Goal: Use online tool/utility: Utilize a website feature to perform a specific function

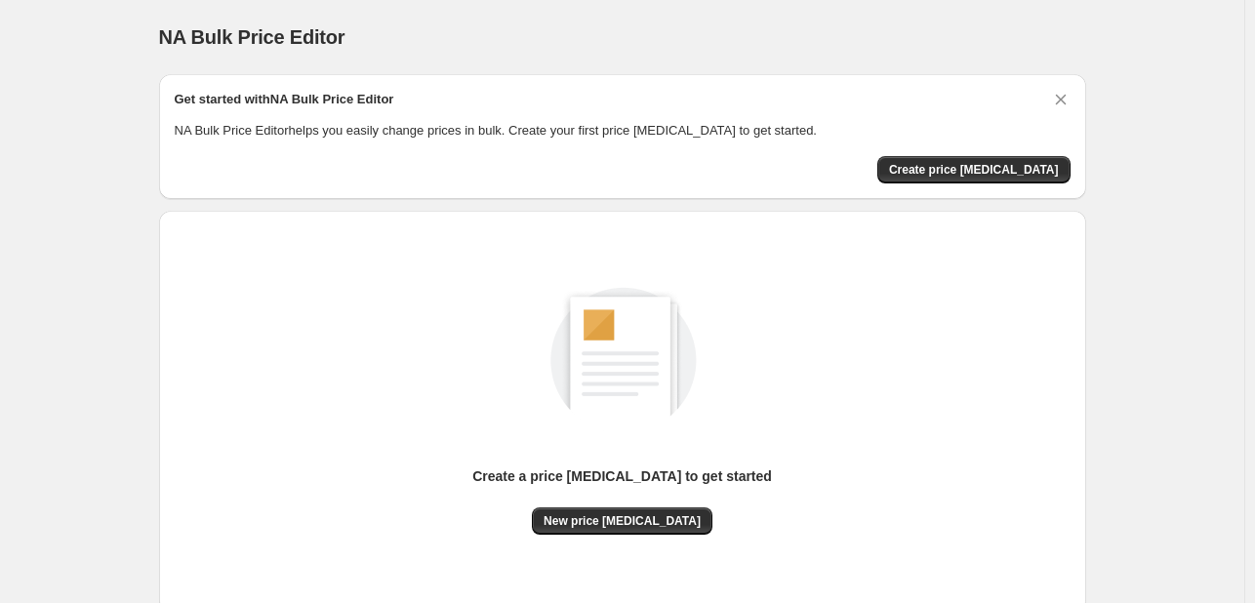
click at [612, 536] on div "Create a price [MEDICAL_DATA] to get started New price [MEDICAL_DATA]" at bounding box center [623, 411] width 896 height 371
click at [614, 530] on button "New price [MEDICAL_DATA]" at bounding box center [622, 521] width 181 height 27
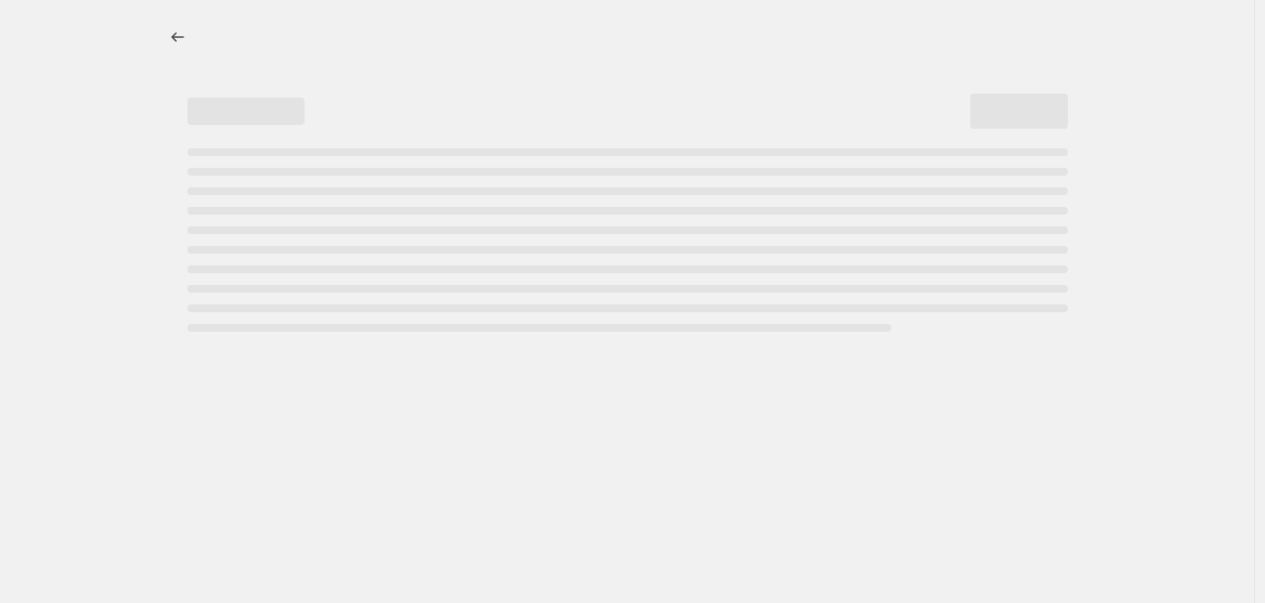
select select "percentage"
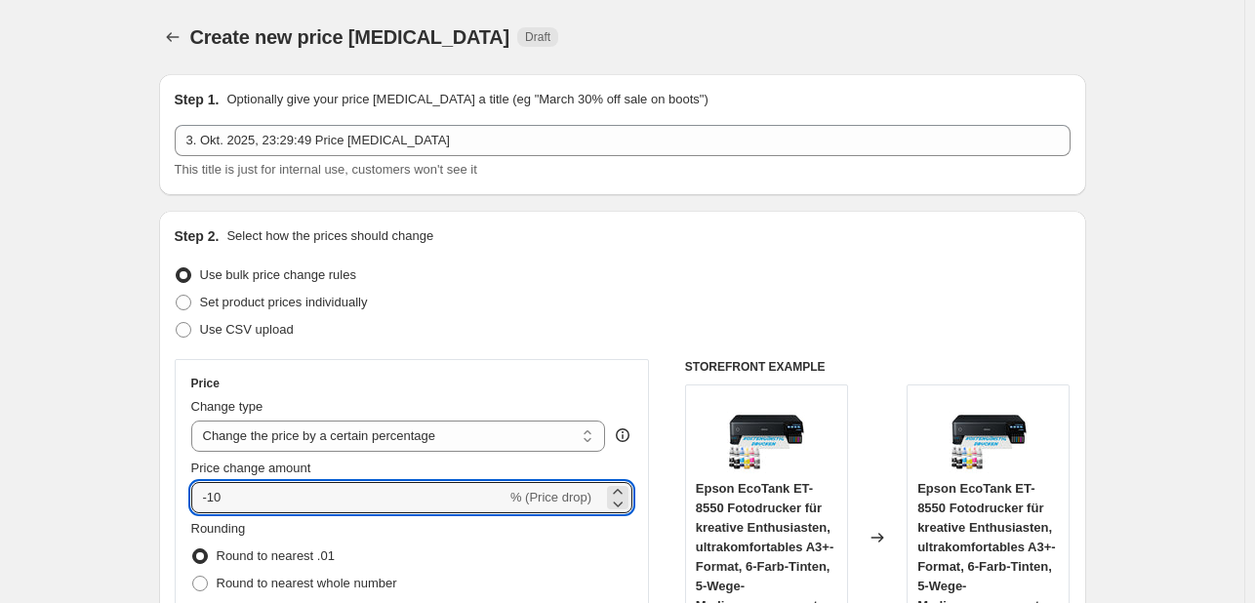
drag, startPoint x: 289, startPoint y: 489, endPoint x: 133, endPoint y: 511, distance: 157.8
type input "30"
click at [613, 281] on div "Use bulk price change rules" at bounding box center [623, 275] width 896 height 27
click at [205, 498] on input "30" at bounding box center [337, 497] width 293 height 31
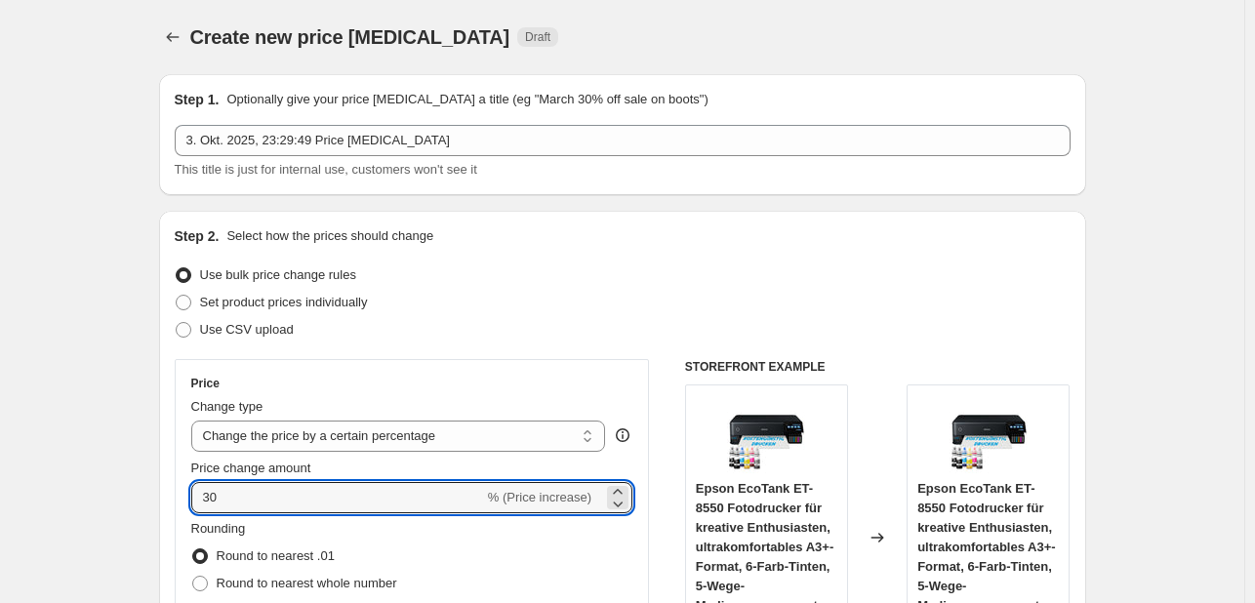
drag, startPoint x: 203, startPoint y: 505, endPoint x: 172, endPoint y: 506, distance: 31.2
click at [172, 506] on div "Step 2. Select how the prices should change Use bulk price change rules Set pro…" at bounding box center [622, 553] width 927 height 685
type input "-30"
click at [624, 355] on div "Step 2. Select how the prices should change Use bulk price change rules Set pro…" at bounding box center [623, 553] width 896 height 654
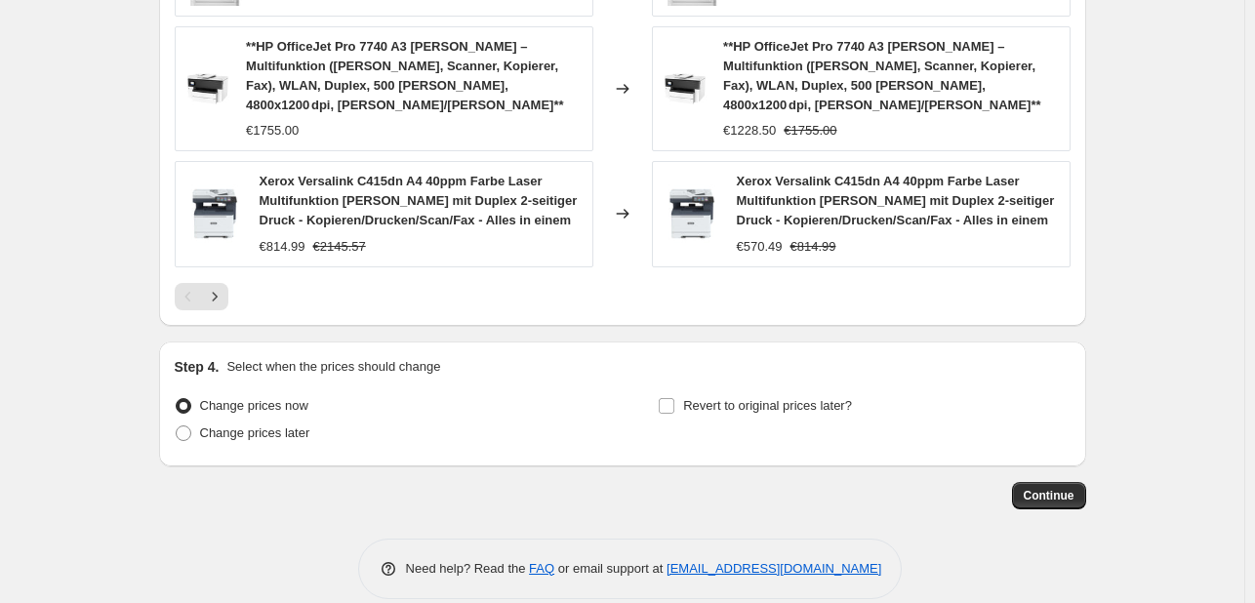
scroll to position [1449, 0]
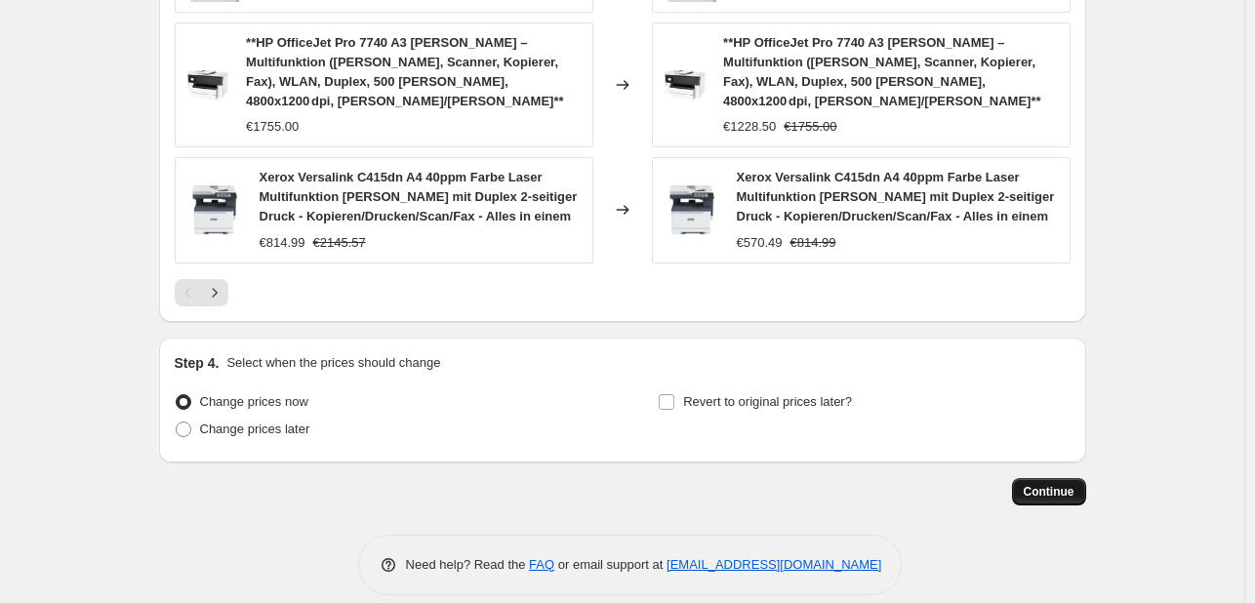
click at [1069, 484] on span "Continue" at bounding box center [1049, 492] width 51 height 16
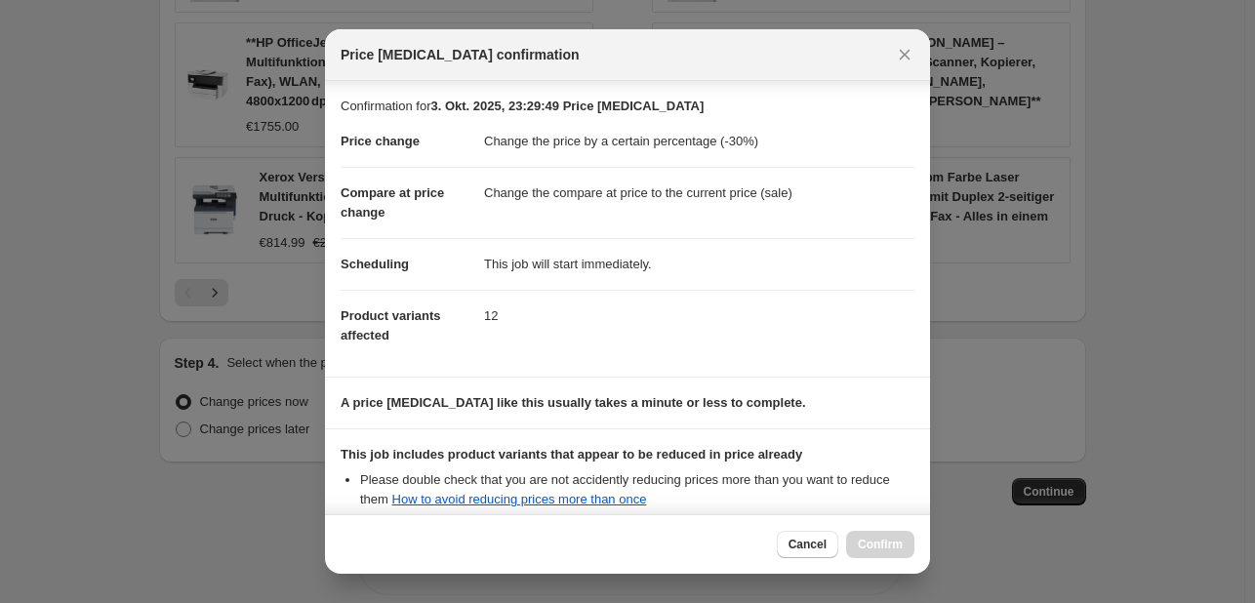
scroll to position [217, 0]
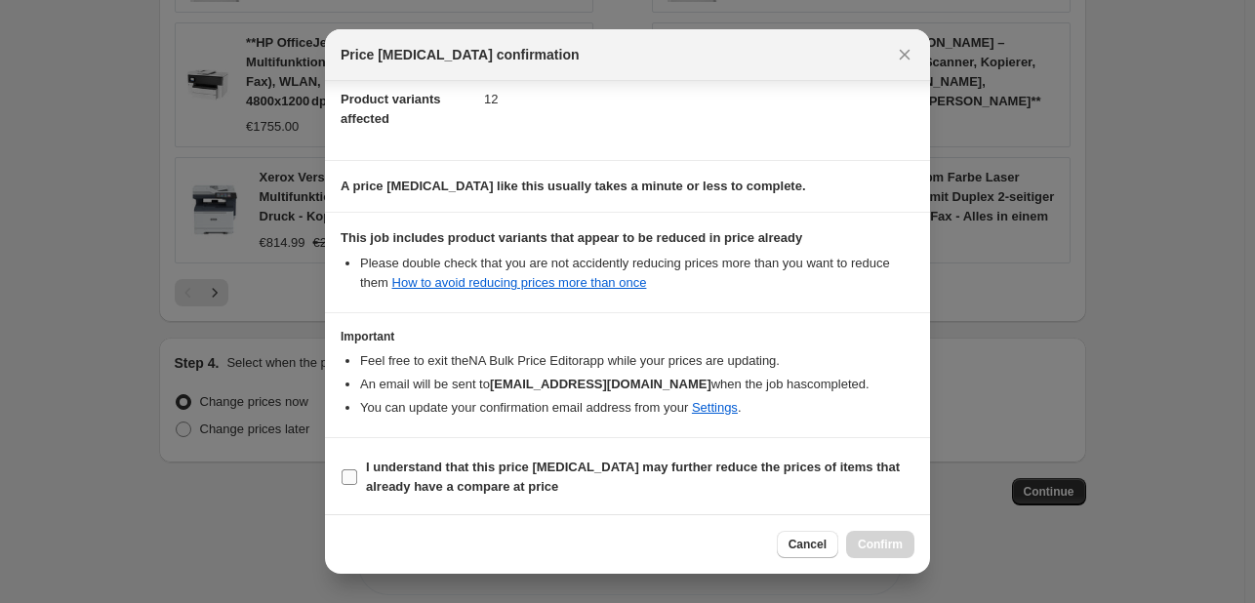
click at [368, 491] on b "I understand that this price [MEDICAL_DATA] may further reduce the prices of it…" at bounding box center [633, 477] width 534 height 34
click at [357, 485] on input "I understand that this price [MEDICAL_DATA] may further reduce the prices of it…" at bounding box center [350, 477] width 16 height 16
checkbox input "true"
click at [891, 548] on span "Confirm" at bounding box center [880, 545] width 45 height 16
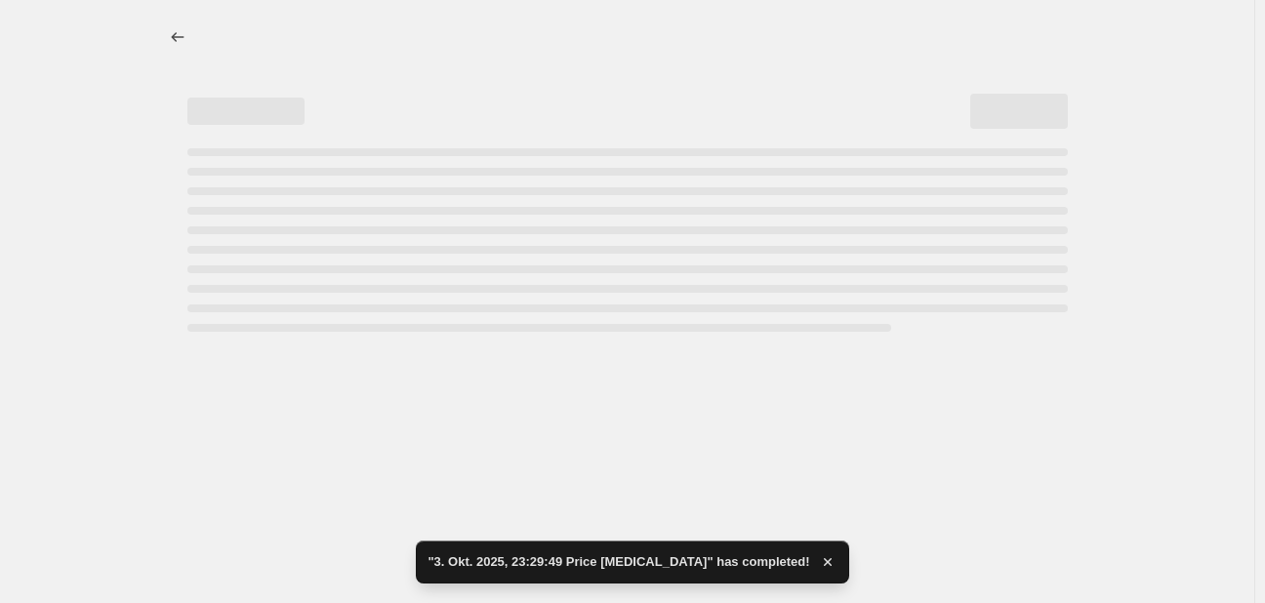
select select "percentage"
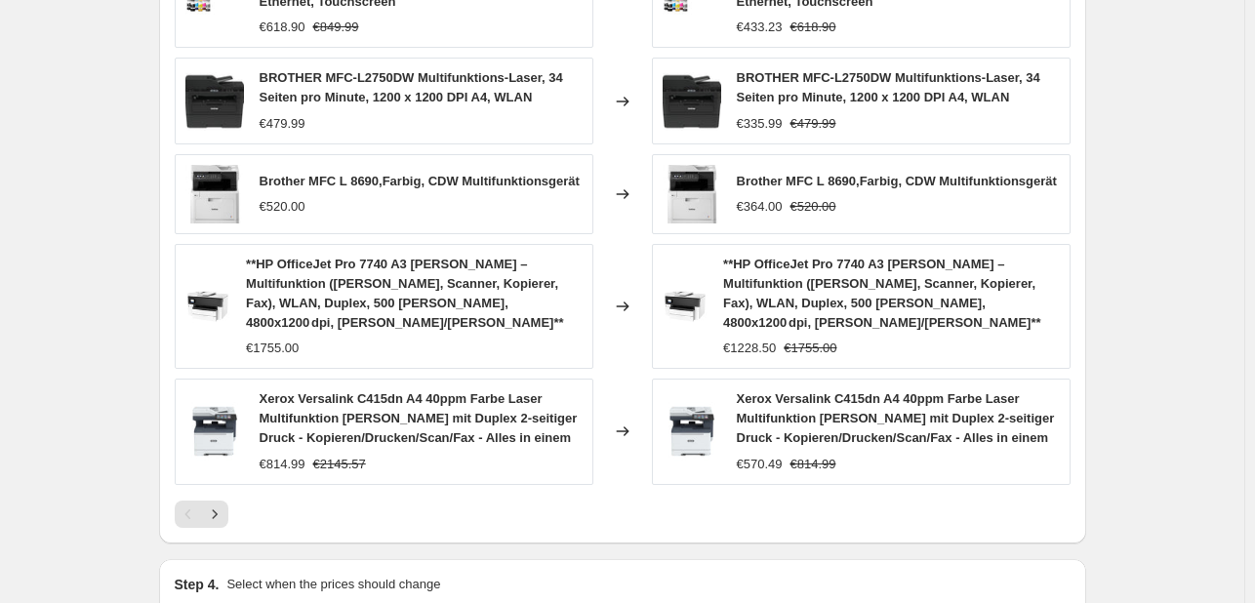
scroll to position [1562, 0]
